Goal: Task Accomplishment & Management: Manage account settings

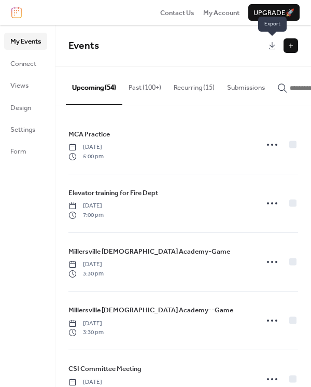
click at [270, 46] on link at bounding box center [272, 45] width 15 height 15
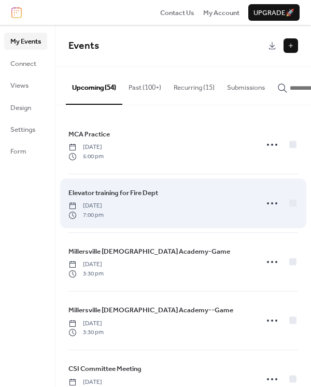
click at [152, 189] on div "Elevator training for Fire Dept [DATE] 7:00 pm" at bounding box center [183, 203] width 230 height 58
click at [150, 193] on span "Elevator training for Fire Dept" at bounding box center [113, 193] width 90 height 10
